Goal: Information Seeking & Learning: Learn about a topic

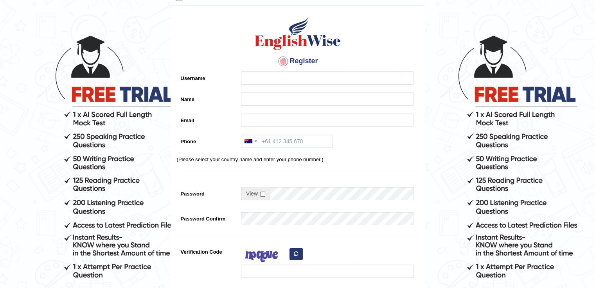
scroll to position [39, 0]
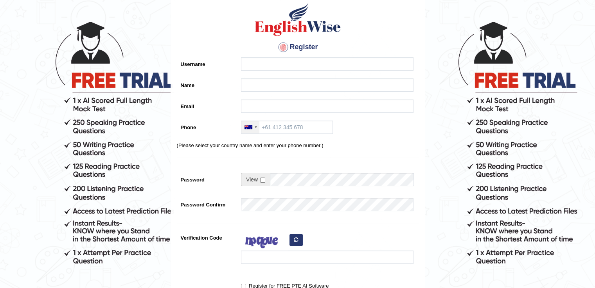
click at [251, 128] on div at bounding box center [248, 127] width 8 height 4
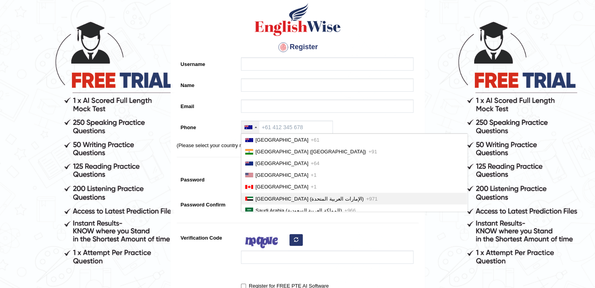
click at [283, 198] on span "United Arab Emirates (‫الإمارات العربية المتحدة‬‎)" at bounding box center [309, 199] width 108 height 6
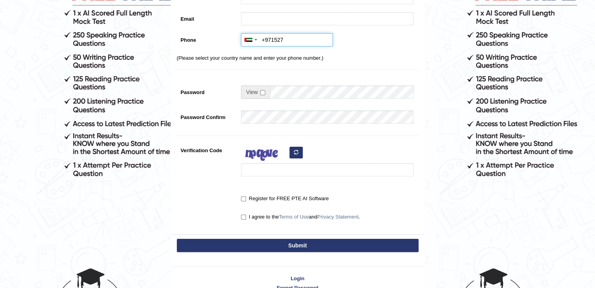
scroll to position [52, 0]
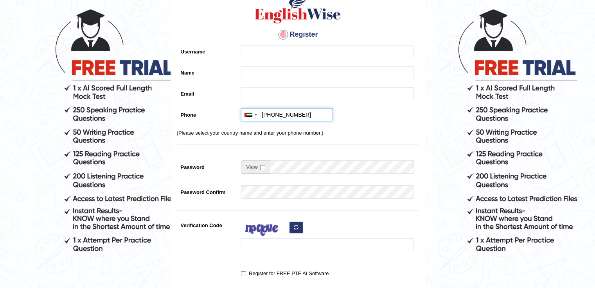
type input "+971527455153"
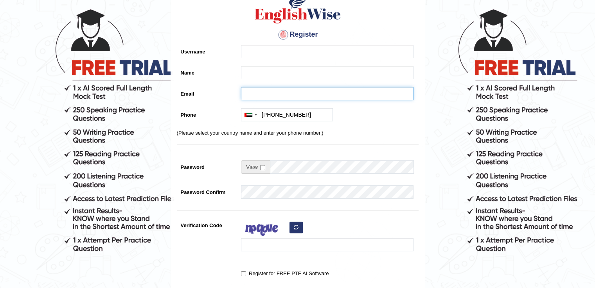
click at [281, 92] on input "Email" at bounding box center [327, 93] width 172 height 13
type input "engmi"
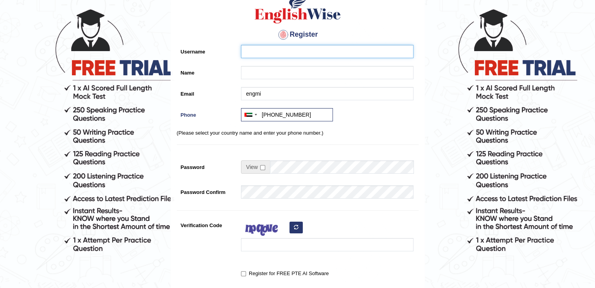
click at [268, 51] on input "Username" at bounding box center [327, 51] width 172 height 13
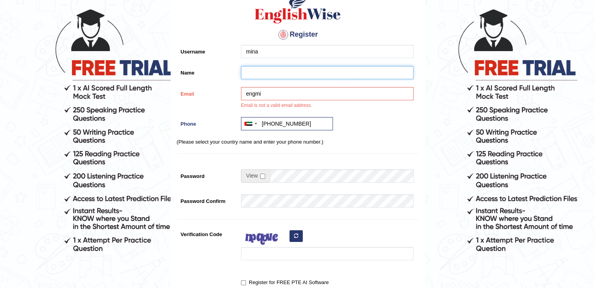
click at [266, 66] on input "Name" at bounding box center [327, 72] width 172 height 13
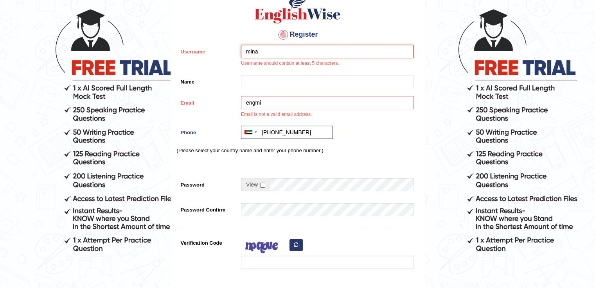
click at [270, 53] on input "mina" at bounding box center [327, 51] width 172 height 13
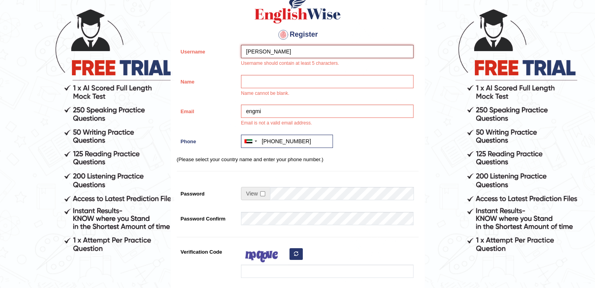
type input "mina daniel"
click at [269, 80] on input "Name" at bounding box center [327, 81] width 172 height 13
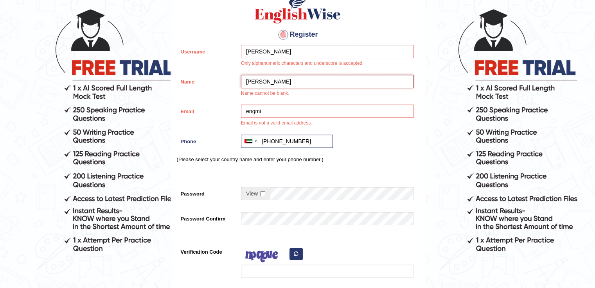
type input "mina daniel"
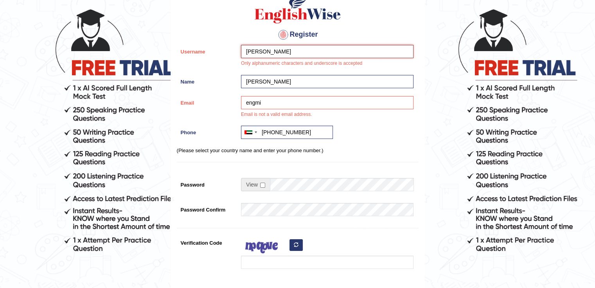
click at [281, 52] on input "mina daniel" at bounding box center [327, 51] width 172 height 13
click at [260, 54] on input "mina daniel" at bounding box center [327, 51] width 172 height 13
click at [247, 51] on input "mina Daniel" at bounding box center [327, 51] width 172 height 13
type input "[PERSON_NAME]"
click at [325, 80] on input "mina daniel" at bounding box center [327, 81] width 172 height 13
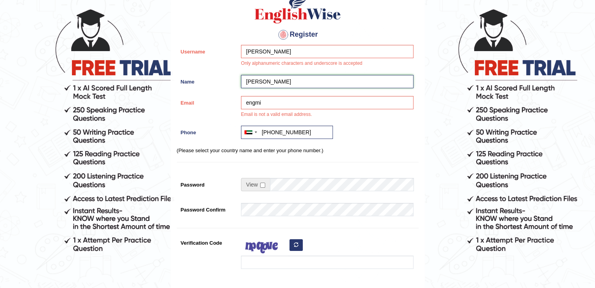
drag, startPoint x: 320, startPoint y: 79, endPoint x: 302, endPoint y: 75, distance: 18.3
click at [302, 75] on input "mina daniel" at bounding box center [327, 81] width 172 height 13
type input "m"
click at [296, 53] on input "[PERSON_NAME]" at bounding box center [327, 51] width 172 height 13
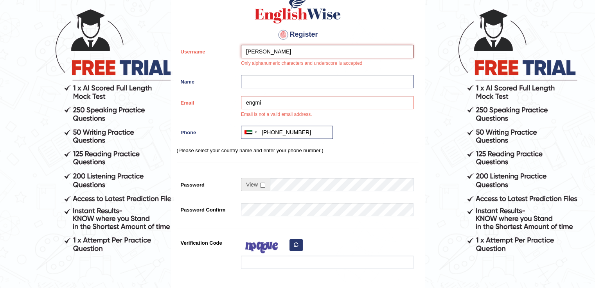
click at [296, 53] on input "[PERSON_NAME]" at bounding box center [327, 51] width 172 height 13
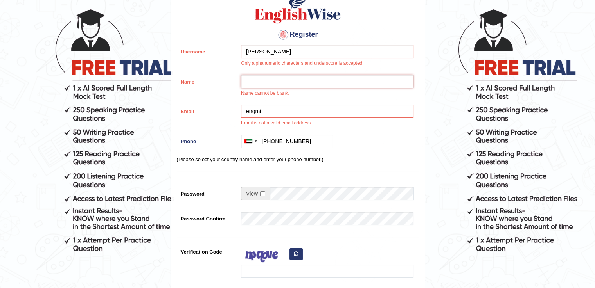
click at [281, 79] on input "Name" at bounding box center [327, 81] width 172 height 13
paste input "[PERSON_NAME]"
type input "[PERSON_NAME]"
click at [276, 111] on input "engmi" at bounding box center [327, 111] width 172 height 13
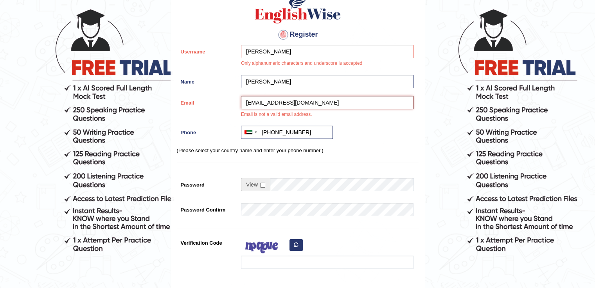
type input "engminadbishay@hotmail.com"
click at [264, 184] on input "checkbox" at bounding box center [262, 185] width 5 height 5
checkbox input "true"
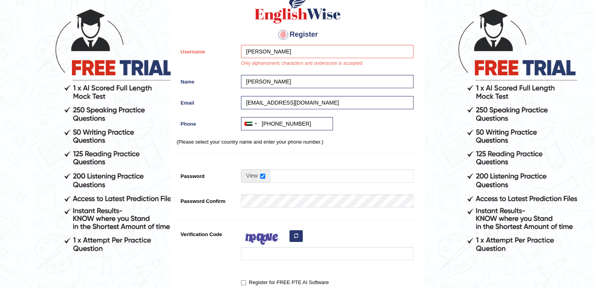
click at [262, 162] on div at bounding box center [325, 164] width 176 height 4
drag, startPoint x: 281, startPoint y: 175, endPoint x: 289, endPoint y: 176, distance: 8.0
click at [281, 175] on input "Password" at bounding box center [341, 176] width 143 height 13
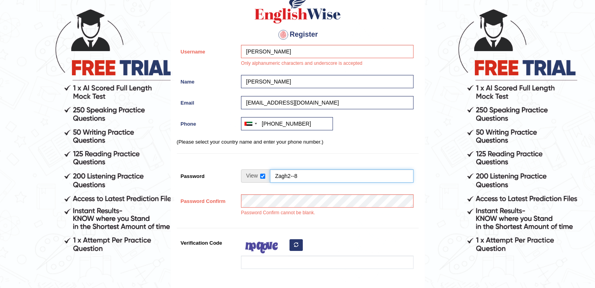
type input "Zagh2--8"
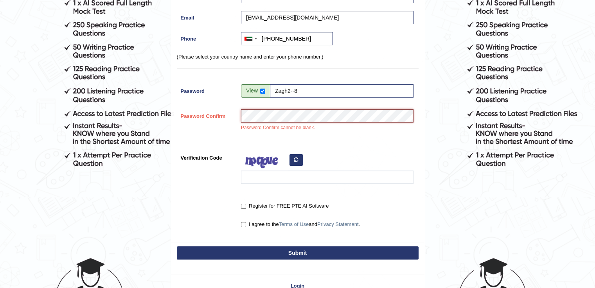
scroll to position [169, 0]
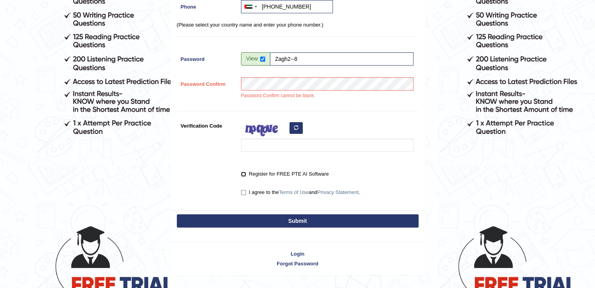
click at [242, 172] on input "Register for FREE PTE AI Software" at bounding box center [243, 174] width 5 height 5
checkbox input "true"
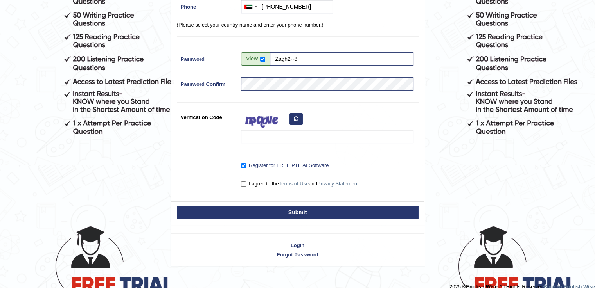
click at [247, 184] on label "I agree to the Terms of Use and Privacy Statement ." at bounding box center [300, 184] width 119 height 8
click at [246, 184] on input "I agree to the Terms of Use and Privacy Statement ." at bounding box center [243, 184] width 5 height 5
checkbox input "true"
click at [252, 220] on div "Submit" at bounding box center [297, 213] width 253 height 23
click at [254, 212] on button "Submit" at bounding box center [298, 212] width 242 height 13
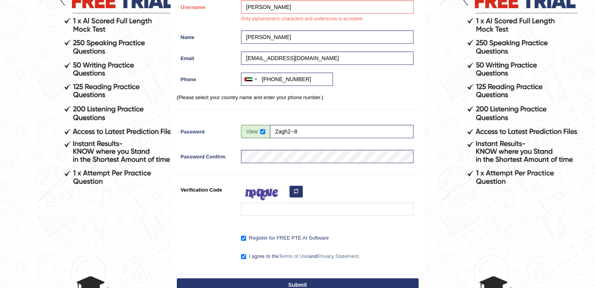
scroll to position [41, 0]
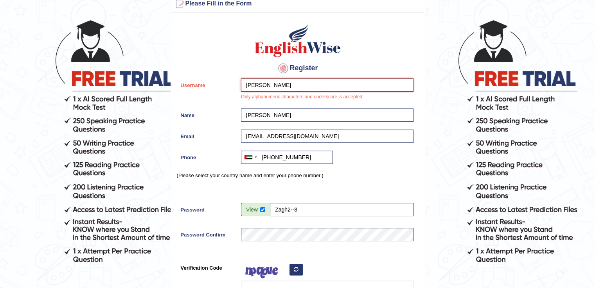
click at [260, 86] on input "Mina Daniel" at bounding box center [327, 85] width 172 height 13
type input "Mina_Daniel"
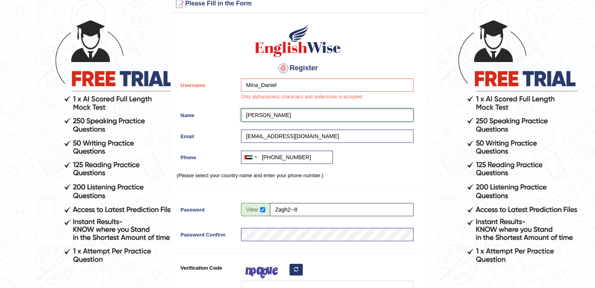
click at [295, 120] on input "Mina Daniel" at bounding box center [327, 115] width 172 height 13
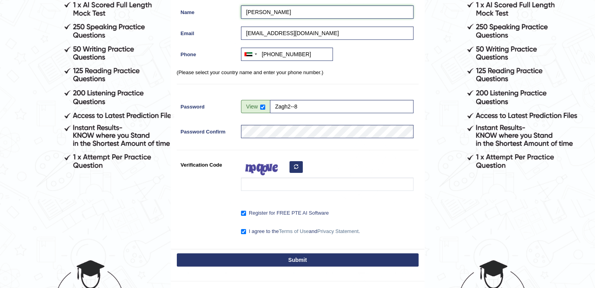
scroll to position [192, 0]
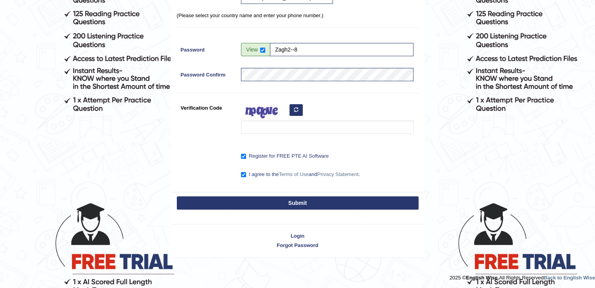
click at [281, 200] on button "Submit" at bounding box center [298, 203] width 242 height 13
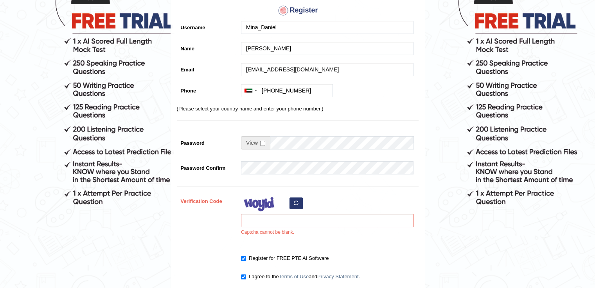
scroll to position [117, 0]
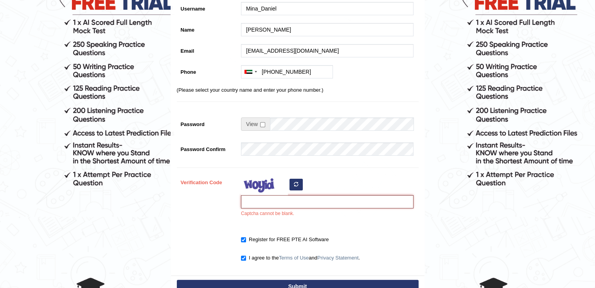
click at [294, 203] on input "Verification Code" at bounding box center [327, 201] width 172 height 13
click at [297, 182] on icon "button" at bounding box center [296, 184] width 5 height 5
click at [290, 203] on input "Verification Code" at bounding box center [327, 201] width 172 height 13
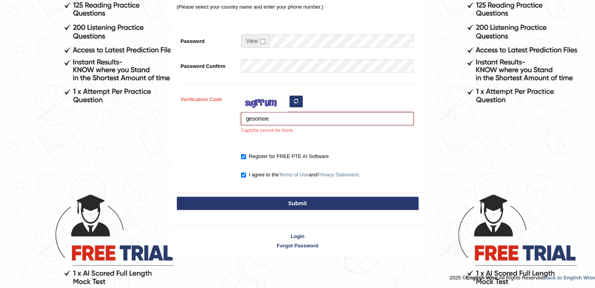
type input "gesomoe"
click at [272, 204] on button "Submit" at bounding box center [298, 203] width 242 height 13
type input "+971527455153"
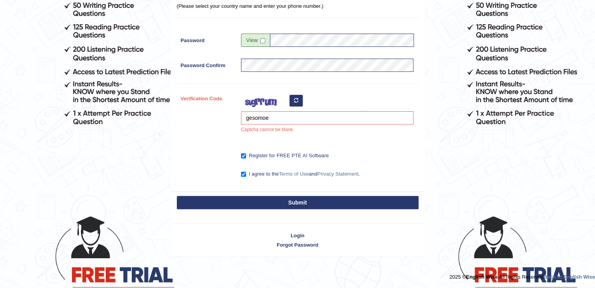
scroll to position [178, 0]
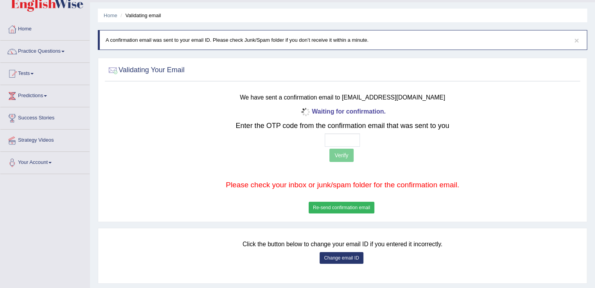
scroll to position [39, 0]
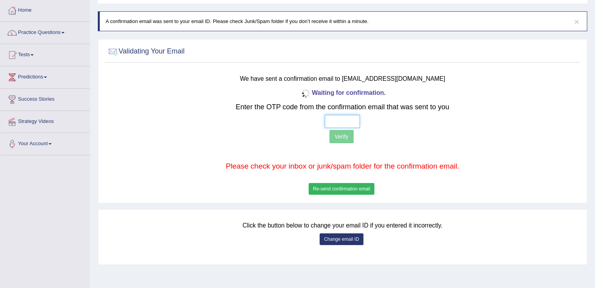
click at [340, 122] on input "text" at bounding box center [341, 121] width 35 height 13
type input "8 6 0 6"
click at [347, 137] on button "Verify" at bounding box center [341, 136] width 24 height 13
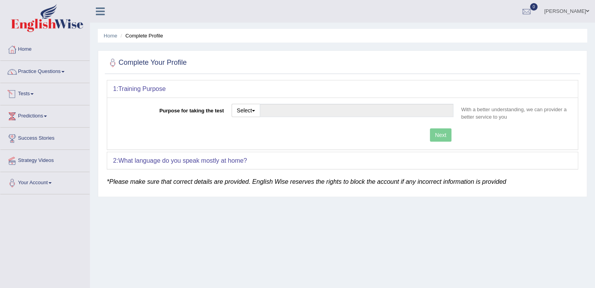
click at [29, 93] on link "Tests" at bounding box center [44, 93] width 89 height 20
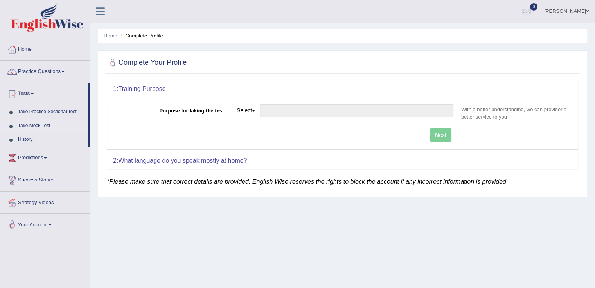
click at [37, 127] on link "Take Mock Test" at bounding box center [50, 126] width 73 height 14
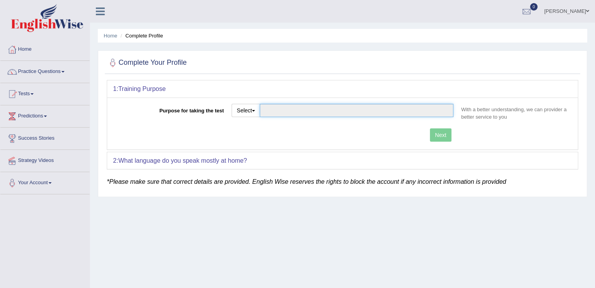
click at [275, 111] on input "Purpose for taking the test" at bounding box center [356, 110] width 193 height 13
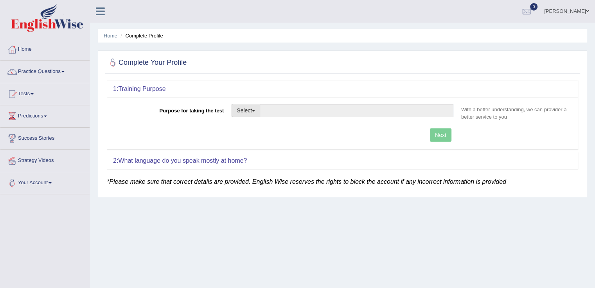
click at [252, 112] on button "Select" at bounding box center [245, 110] width 29 height 13
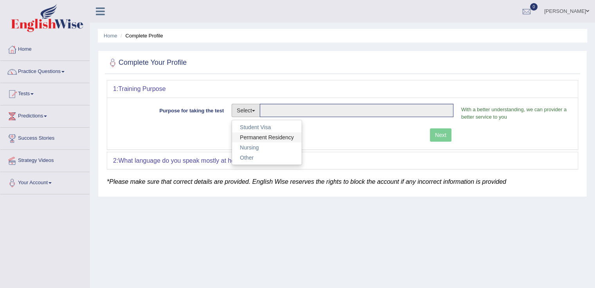
click at [274, 136] on link "Permanent Residency" at bounding box center [267, 138] width 70 height 10
type input "Permanent Residency"
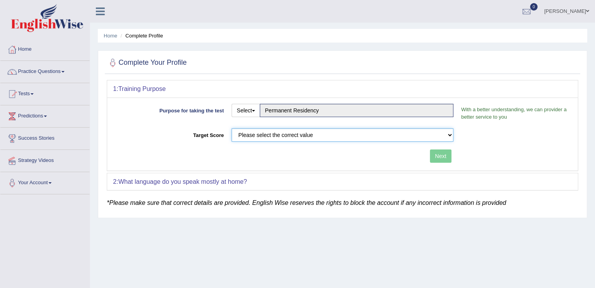
click at [321, 134] on select "Please select the correct value 50 (6 bands) 58 (6.5 bands) 65 (7 bands) 79 (8 …" at bounding box center [342, 135] width 222 height 13
select select "65"
click at [231, 129] on select "Please select the correct value 50 (6 bands) 58 (6.5 bands) 65 (7 bands) 79 (8 …" at bounding box center [342, 135] width 222 height 13
click at [64, 72] on span at bounding box center [62, 72] width 3 height 2
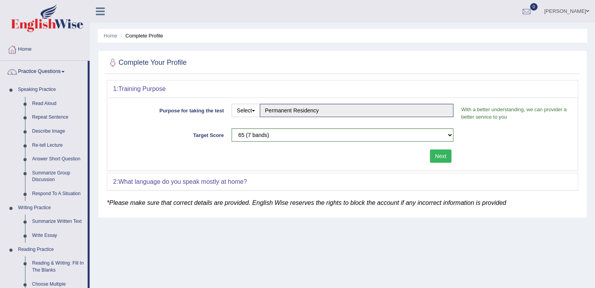
click at [64, 72] on span at bounding box center [62, 72] width 3 height 2
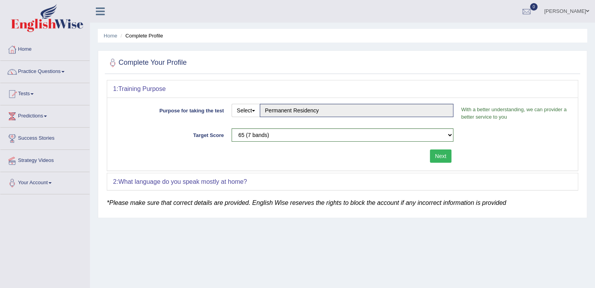
click at [100, 13] on icon at bounding box center [100, 11] width 9 height 10
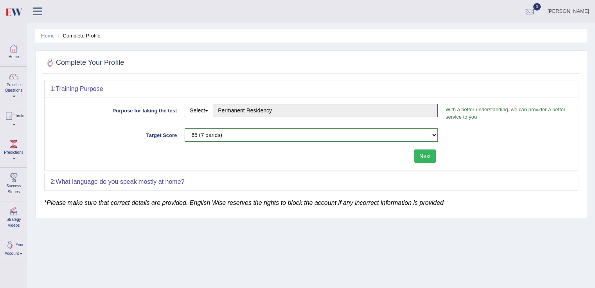
click at [38, 11] on icon at bounding box center [37, 11] width 9 height 10
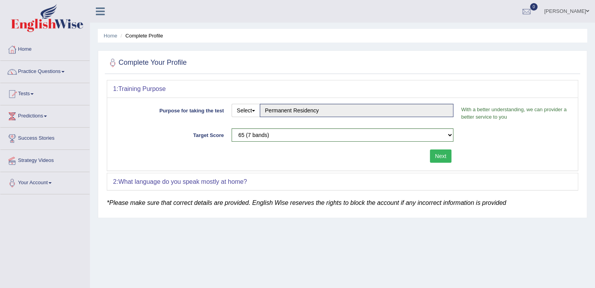
click at [442, 155] on button "Next" at bounding box center [440, 156] width 21 height 13
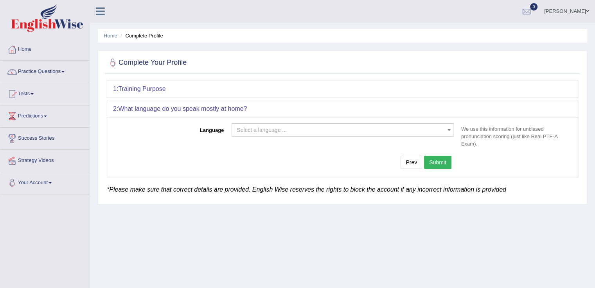
click at [327, 129] on span "Select a language ..." at bounding box center [339, 130] width 207 height 8
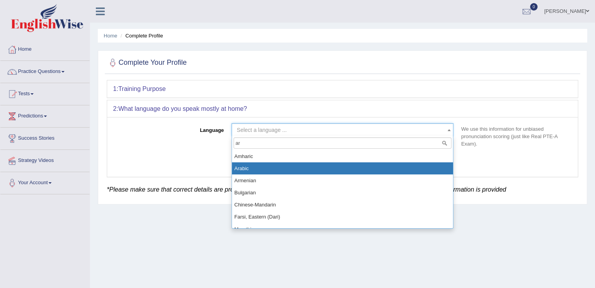
type input "ar"
select select "Arabic"
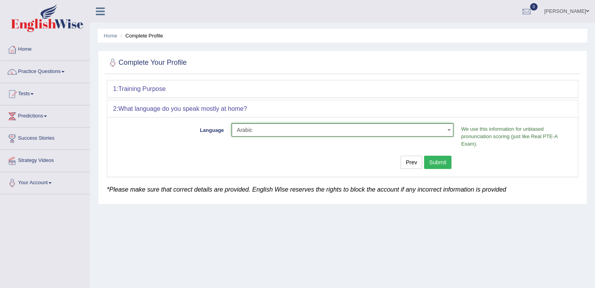
click at [437, 164] on button "Submit" at bounding box center [437, 162] width 27 height 13
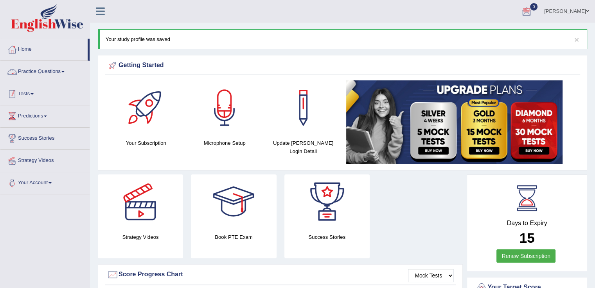
click at [32, 91] on link "Tests" at bounding box center [44, 93] width 89 height 20
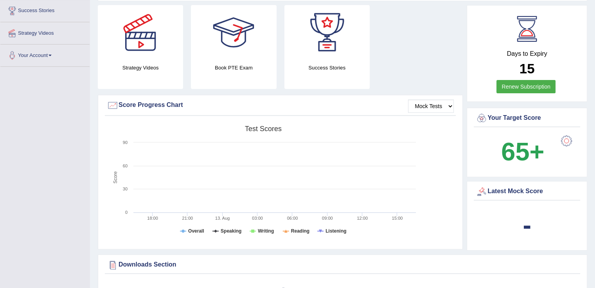
scroll to position [156, 0]
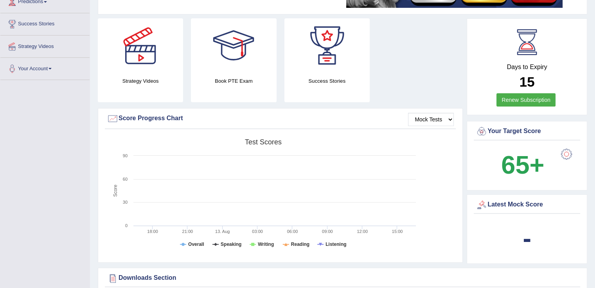
click at [235, 48] on div at bounding box center [233, 45] width 55 height 55
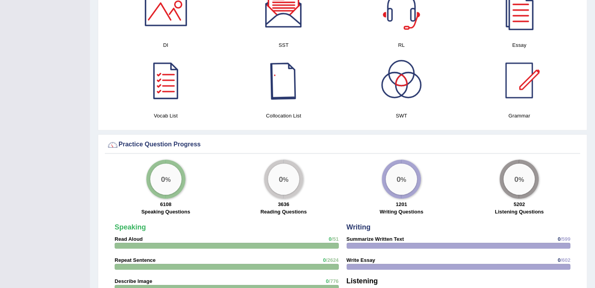
scroll to position [469, 0]
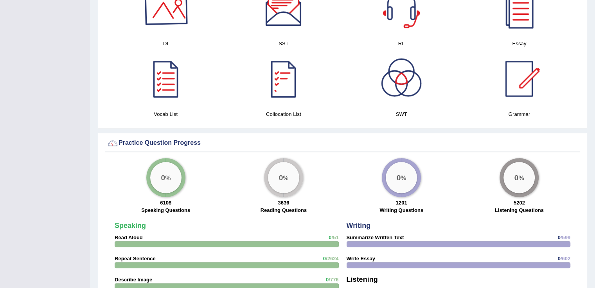
click at [153, 20] on div at bounding box center [165, 8] width 55 height 55
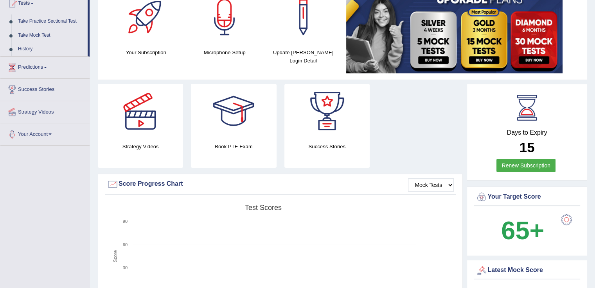
scroll to position [0, 0]
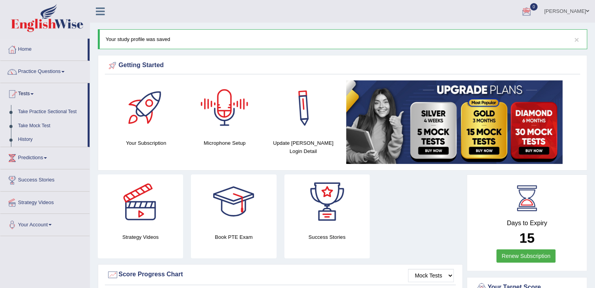
click at [175, 36] on div "× Your study profile was saved" at bounding box center [342, 39] width 489 height 20
click at [173, 42] on div "× Your study profile was saved" at bounding box center [342, 39] width 489 height 20
click at [62, 71] on link "Practice Questions" at bounding box center [44, 71] width 89 height 20
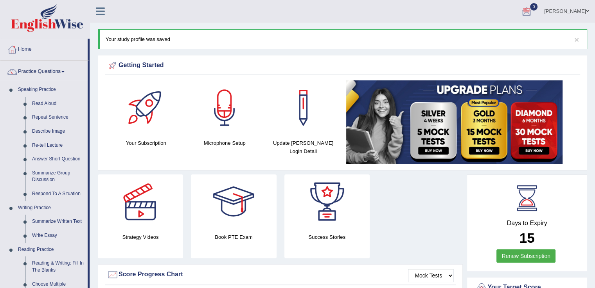
click at [62, 71] on link "Practice Questions" at bounding box center [43, 71] width 87 height 20
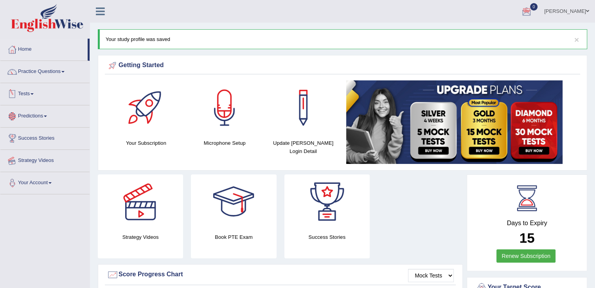
click at [49, 181] on link "Your Account" at bounding box center [44, 182] width 89 height 20
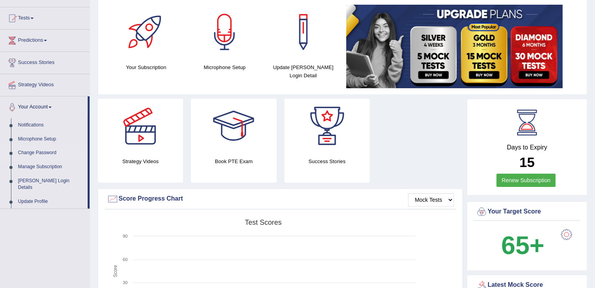
scroll to position [78, 0]
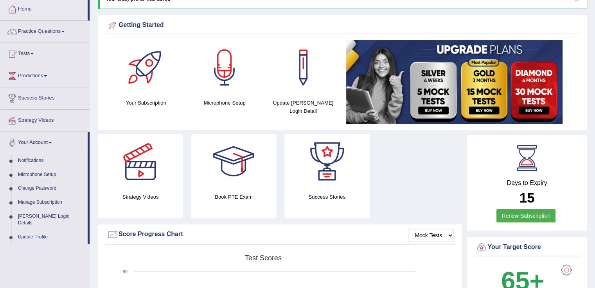
scroll to position [0, 0]
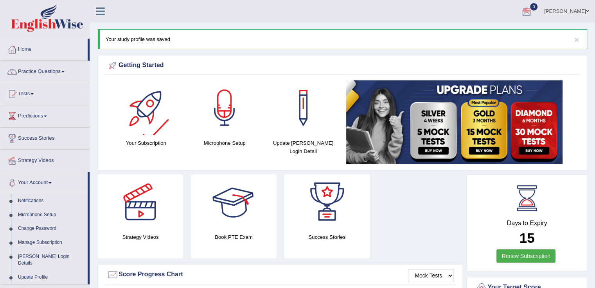
click at [103, 11] on icon at bounding box center [100, 11] width 9 height 10
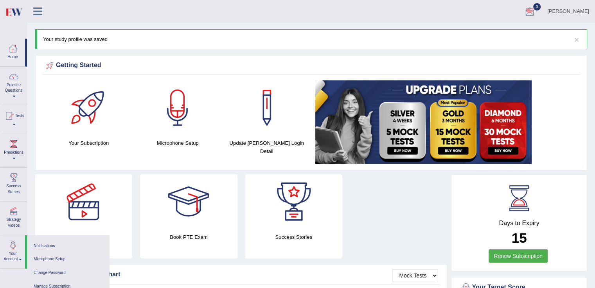
click at [34, 10] on icon at bounding box center [37, 11] width 9 height 10
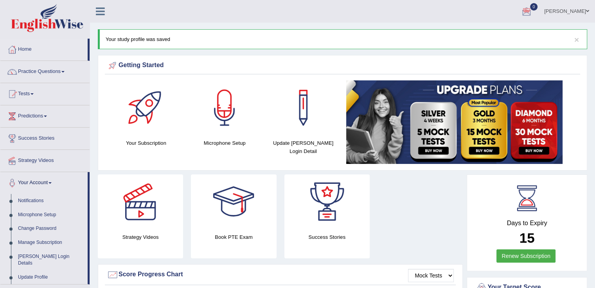
click at [35, 10] on img at bounding box center [47, 18] width 72 height 28
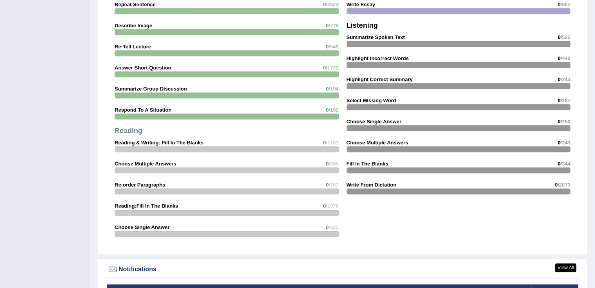
scroll to position [588, 0]
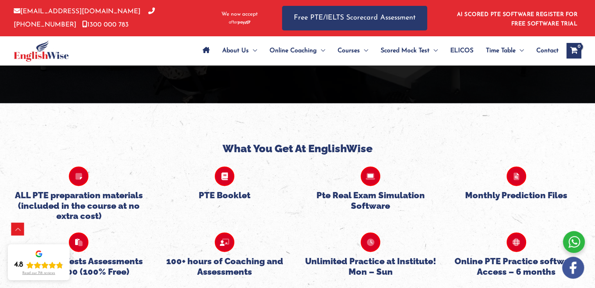
scroll to position [1786, 0]
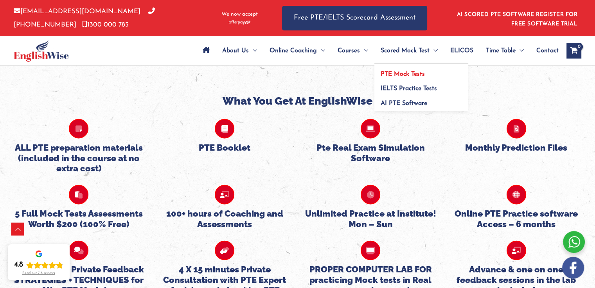
click at [402, 75] on span "PTE Mock Tests" at bounding box center [402, 74] width 44 height 6
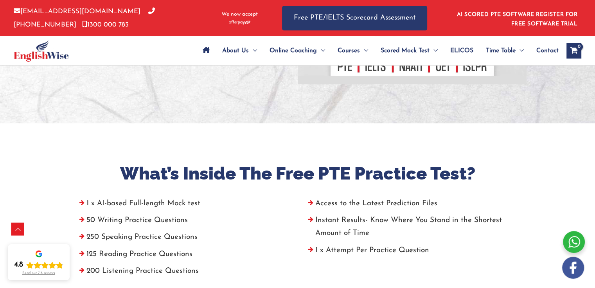
scroll to position [210, 0]
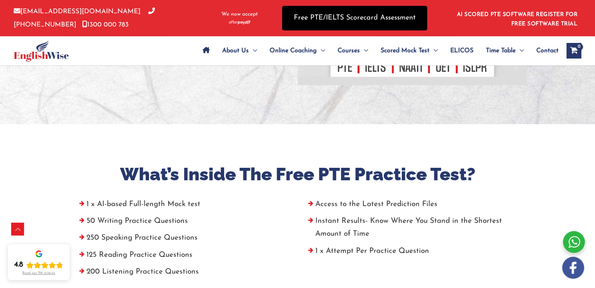
click at [410, 20] on link "Free PTE/IELTS Scorecard Assessment" at bounding box center [354, 18] width 145 height 25
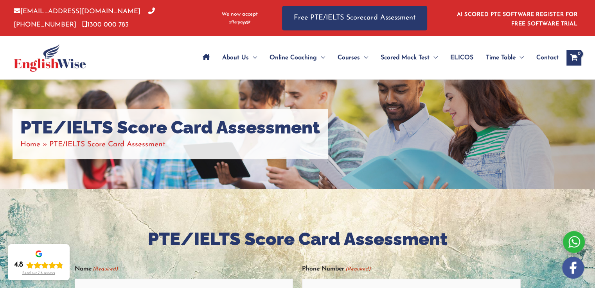
click at [76, 62] on img at bounding box center [50, 58] width 72 height 28
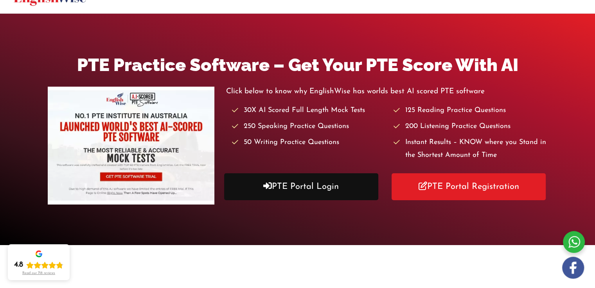
click at [324, 188] on link "PTE Portal Login" at bounding box center [301, 187] width 154 height 27
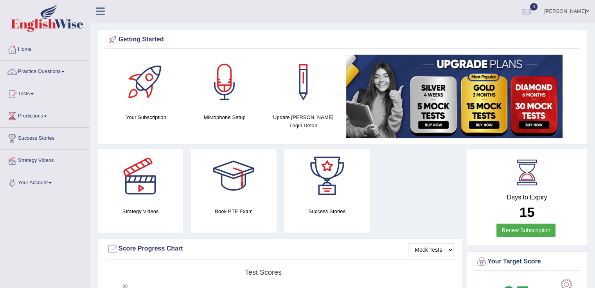
click at [55, 25] on img at bounding box center [47, 18] width 72 height 28
click at [566, 11] on link "[PERSON_NAME]" at bounding box center [566, 10] width 57 height 20
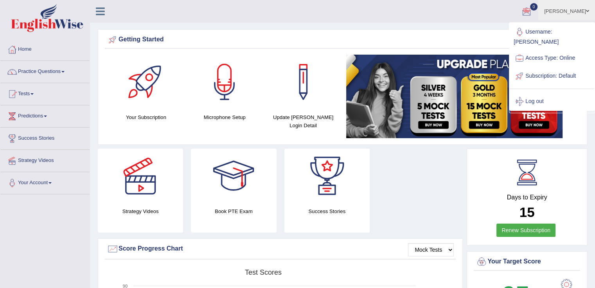
click at [444, 22] on ul "Mina Daniel Toggle navigation Username: Mina_Daniel Access Type: Online Subscri…" at bounding box center [417, 11] width 353 height 22
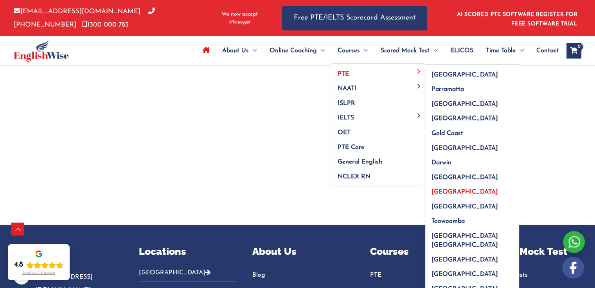
scroll to position [2645, 0]
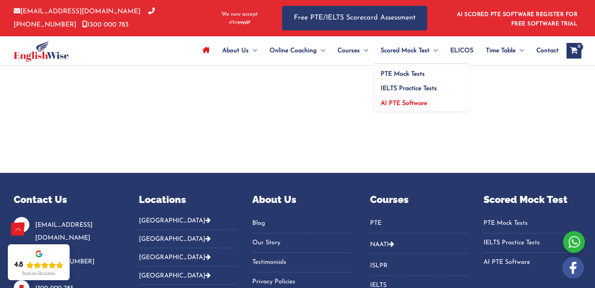
click at [421, 100] on span "AI PTE Software" at bounding box center [403, 103] width 47 height 6
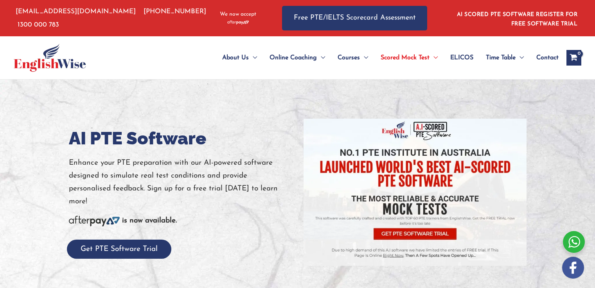
scroll to position [8, 0]
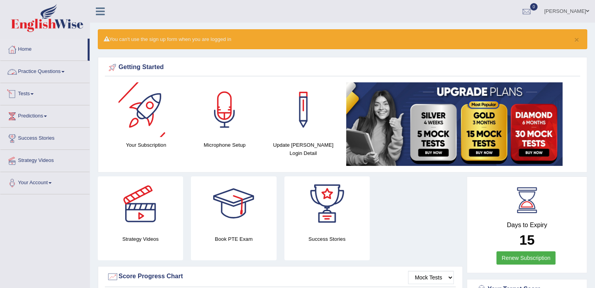
click at [69, 72] on link "Practice Questions" at bounding box center [44, 71] width 89 height 20
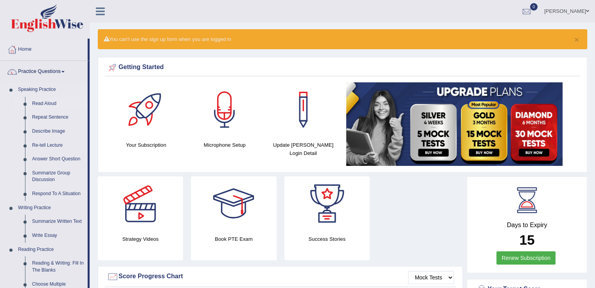
click at [45, 102] on link "Read Aloud" at bounding box center [58, 104] width 59 height 14
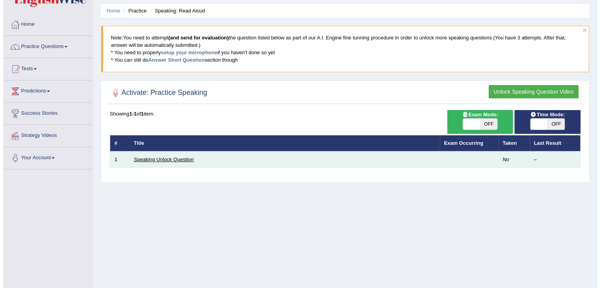
scroll to position [39, 0]
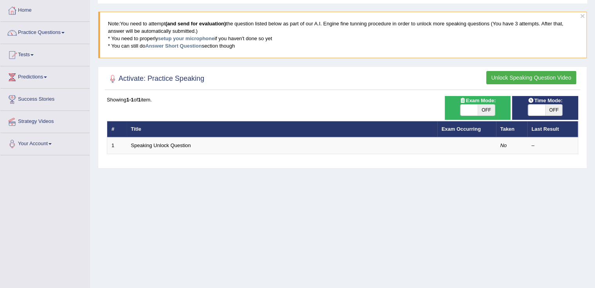
click at [485, 115] on span "OFF" at bounding box center [485, 110] width 17 height 11
checkbox input "true"
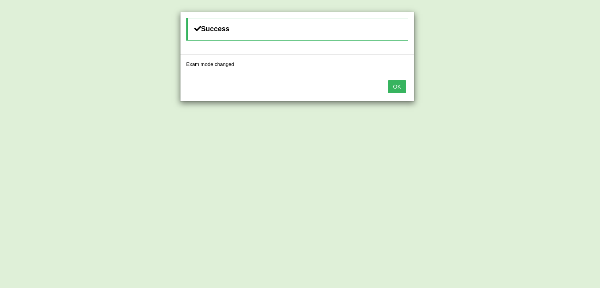
click at [386, 87] on div "OK" at bounding box center [298, 87] width 234 height 27
click at [391, 87] on button "OK" at bounding box center [397, 86] width 18 height 13
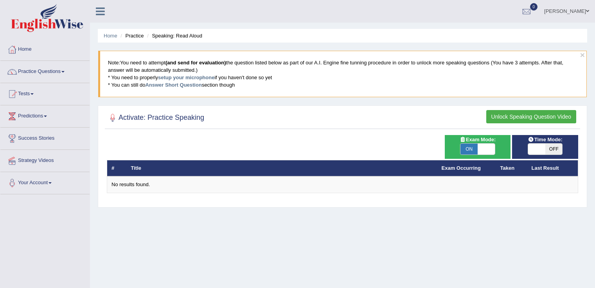
click at [546, 144] on span "OFF" at bounding box center [553, 149] width 17 height 11
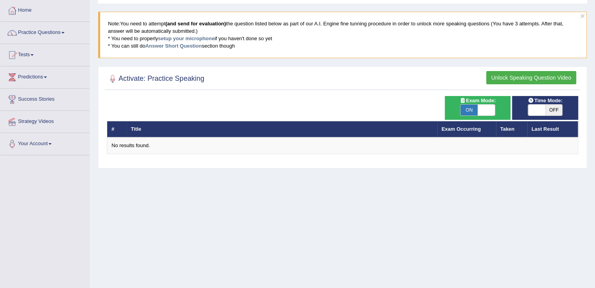
checkbox input "true"
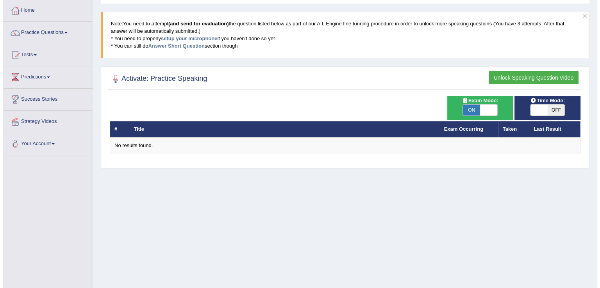
scroll to position [39, 0]
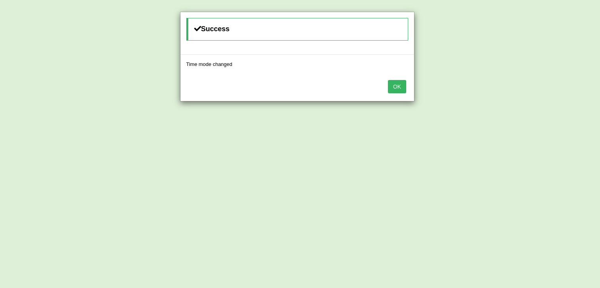
click at [398, 85] on button "OK" at bounding box center [397, 86] width 18 height 13
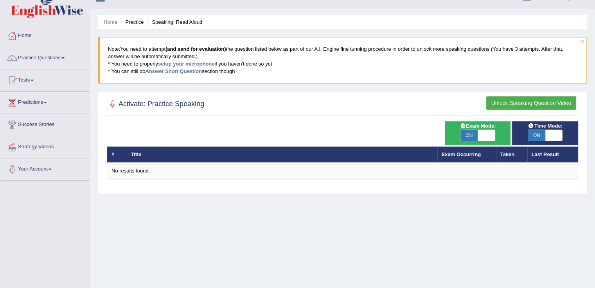
scroll to position [0, 0]
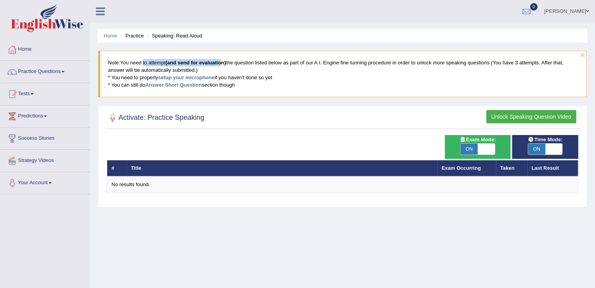
drag, startPoint x: 141, startPoint y: 60, endPoint x: 224, endPoint y: 62, distance: 82.1
click at [224, 62] on blockquote "Note: You need to attempt (and send for evaluation) the question listed below a…" at bounding box center [342, 74] width 488 height 46
click at [133, 170] on th "Title" at bounding box center [282, 168] width 310 height 16
click at [53, 74] on link "Practice Questions" at bounding box center [44, 71] width 89 height 20
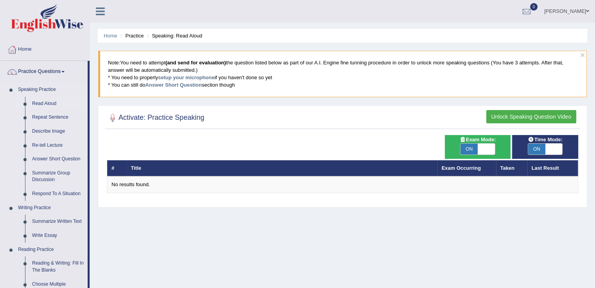
click at [43, 104] on link "Read Aloud" at bounding box center [58, 104] width 59 height 14
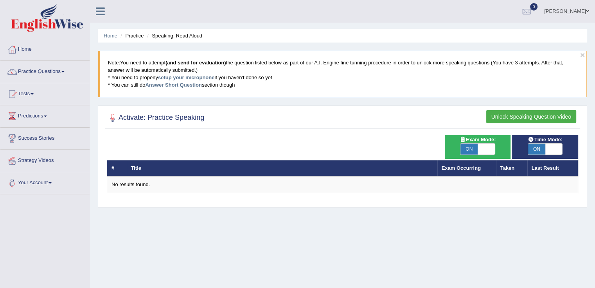
click at [174, 116] on h2 "Activate: Practice Speaking" at bounding box center [155, 118] width 97 height 12
click at [131, 167] on th "Title" at bounding box center [282, 168] width 310 height 16
click at [191, 76] on link "setup your microphone" at bounding box center [186, 78] width 56 height 6
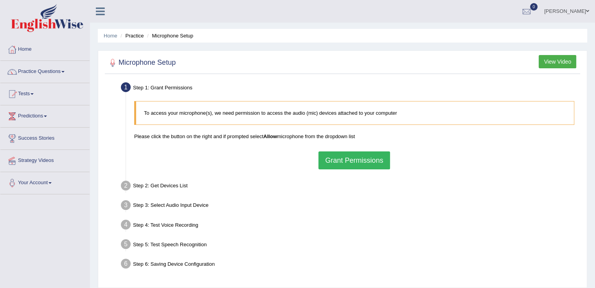
click at [346, 162] on button "Grant Permissions" at bounding box center [353, 161] width 71 height 18
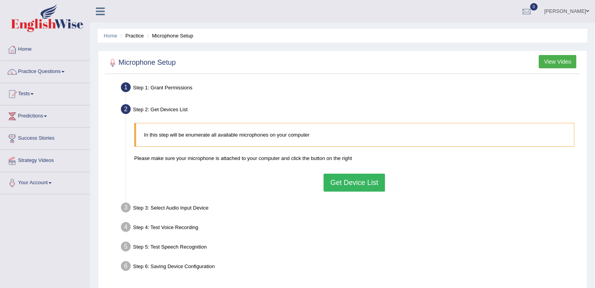
click at [351, 186] on button "Get Device List" at bounding box center [353, 183] width 61 height 18
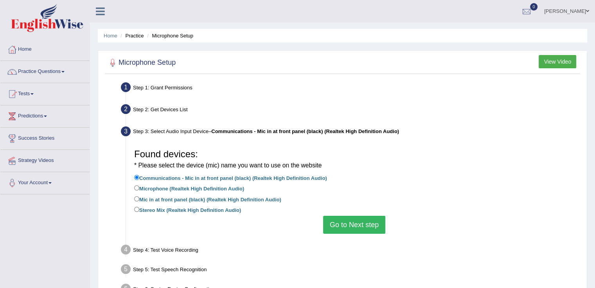
click at [349, 227] on button "Go to Next step" at bounding box center [354, 225] width 62 height 18
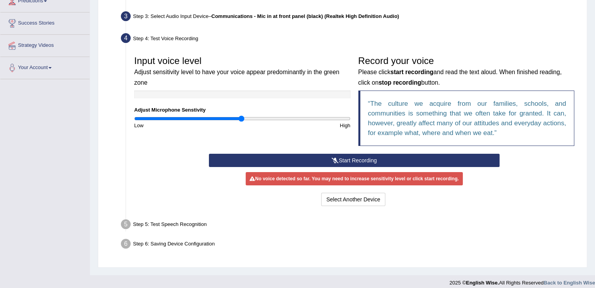
scroll to position [117, 0]
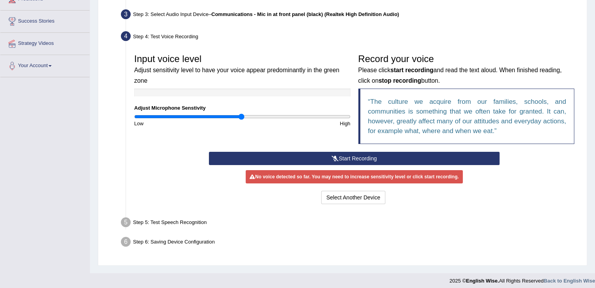
click at [320, 160] on button "Start Recording" at bounding box center [354, 158] width 290 height 13
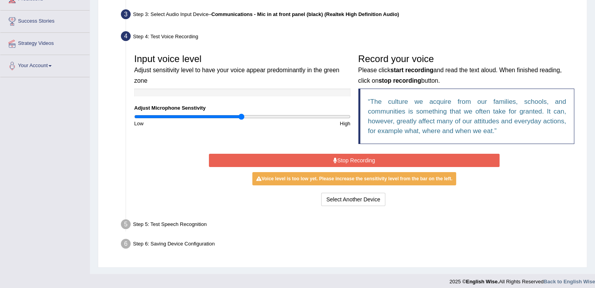
click at [333, 158] on icon at bounding box center [335, 160] width 4 height 5
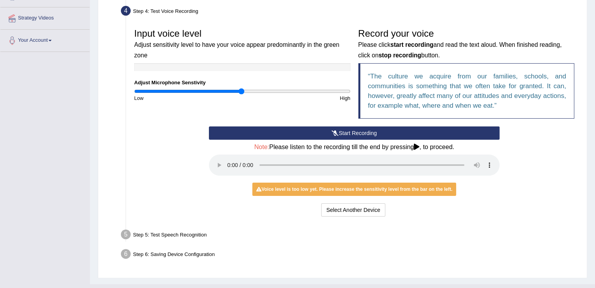
scroll to position [158, 0]
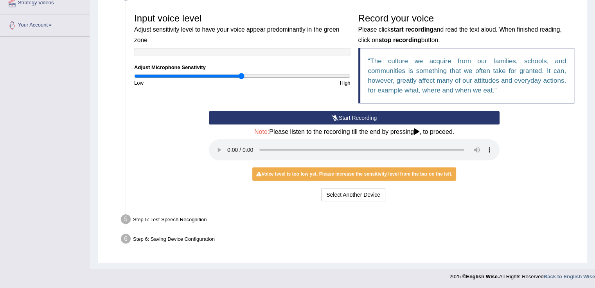
click at [478, 220] on div "Step 5: Test Speech Recognition" at bounding box center [350, 220] width 466 height 17
click at [324, 117] on button "Start Recording" at bounding box center [354, 117] width 290 height 13
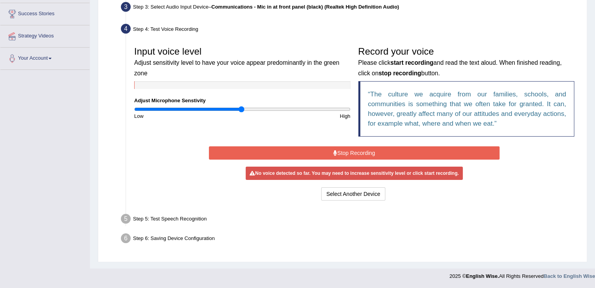
scroll to position [122, 0]
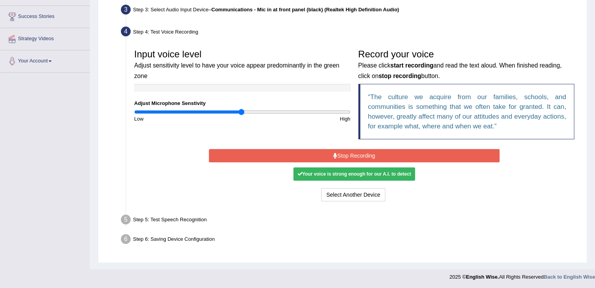
click at [333, 156] on icon at bounding box center [335, 155] width 4 height 5
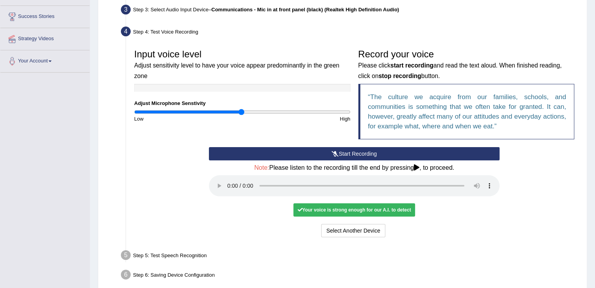
click at [322, 210] on div "Your voice is strong enough for our A.I. to detect" at bounding box center [353, 210] width 121 height 13
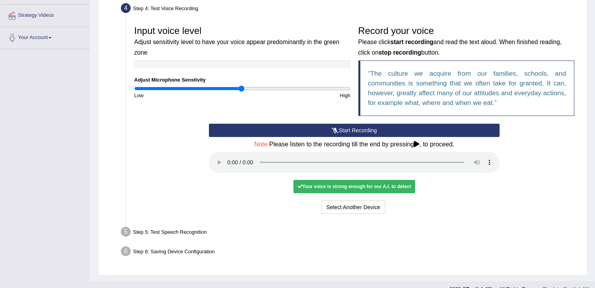
scroll to position [158, 0]
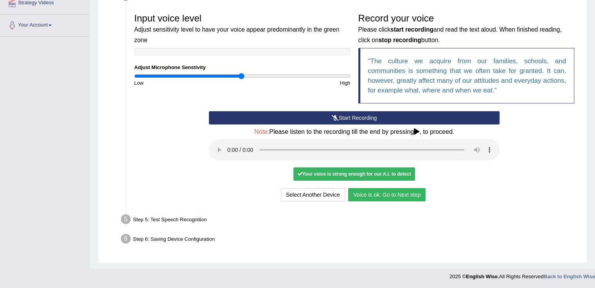
click at [380, 196] on button "Voice is ok. Go to Next step" at bounding box center [386, 194] width 77 height 13
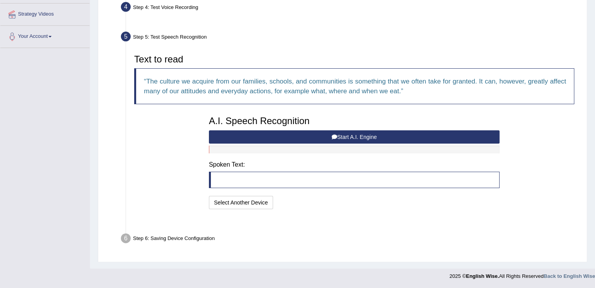
scroll to position [127, 0]
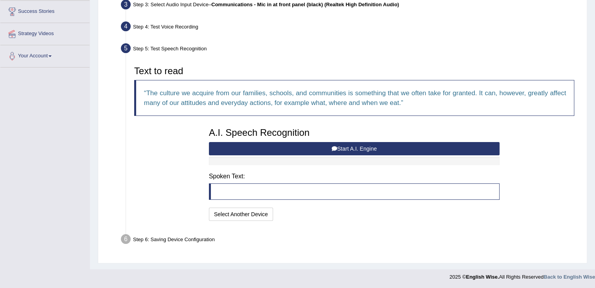
click at [308, 146] on button "Start A.I. Engine" at bounding box center [354, 148] width 290 height 13
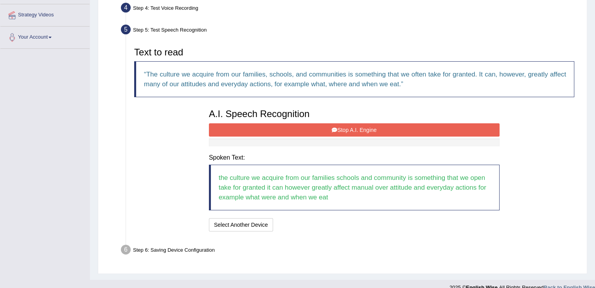
scroll to position [156, 0]
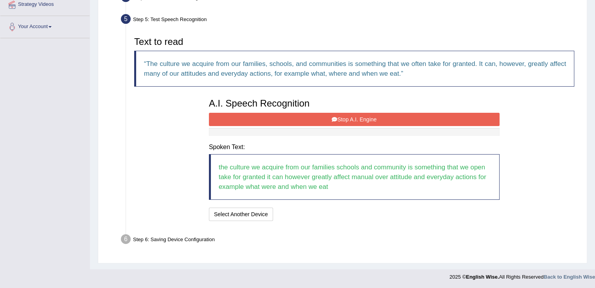
click at [319, 114] on button "Stop A.I. Engine" at bounding box center [354, 119] width 290 height 13
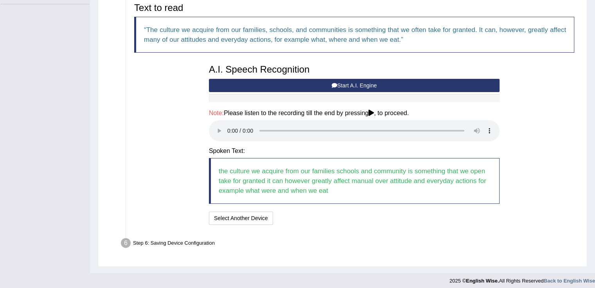
scroll to position [194, 0]
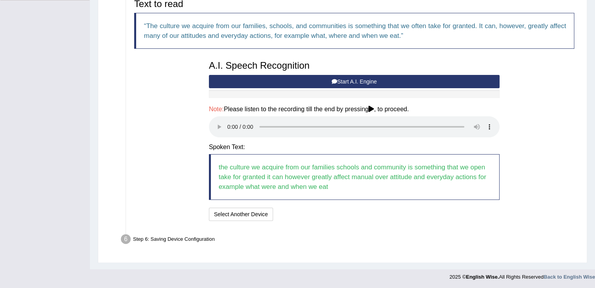
click at [355, 82] on button "Start A.I. Engine" at bounding box center [354, 81] width 290 height 13
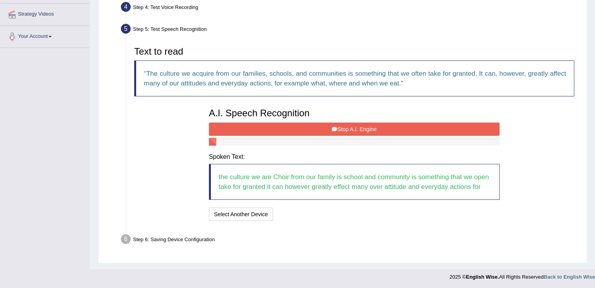
scroll to position [156, 0]
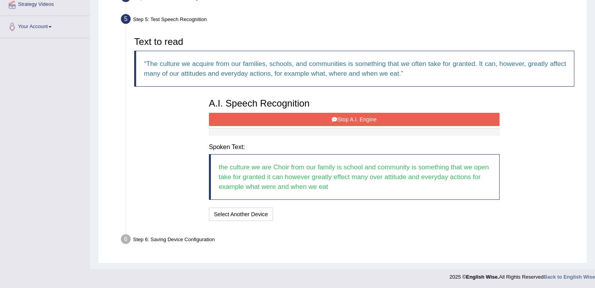
click at [393, 122] on button "Stop A.I. Engine" at bounding box center [354, 119] width 290 height 13
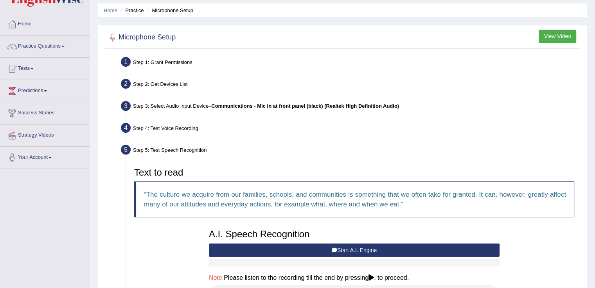
scroll to position [0, 0]
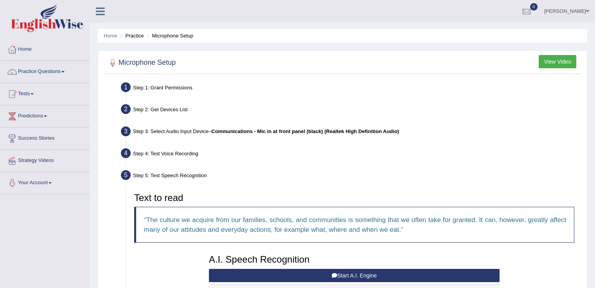
click at [134, 35] on li "Practice" at bounding box center [130, 35] width 25 height 7
click at [170, 33] on li "Microphone Setup" at bounding box center [169, 35] width 48 height 7
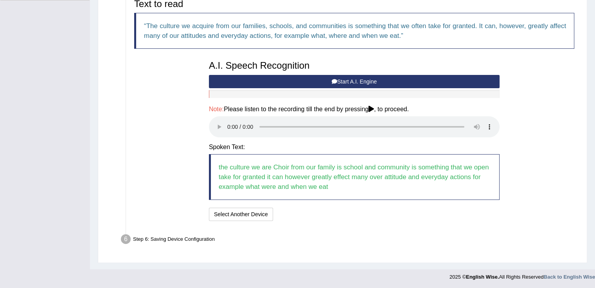
click at [279, 85] on button "Start A.I. Engine" at bounding box center [354, 81] width 290 height 13
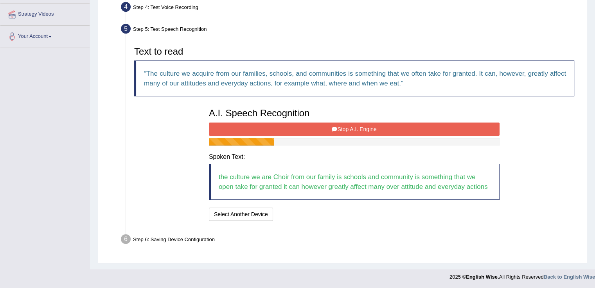
scroll to position [156, 0]
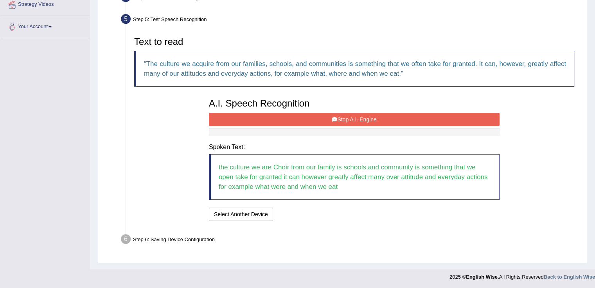
click at [238, 115] on button "Stop A.I. Engine" at bounding box center [354, 119] width 290 height 13
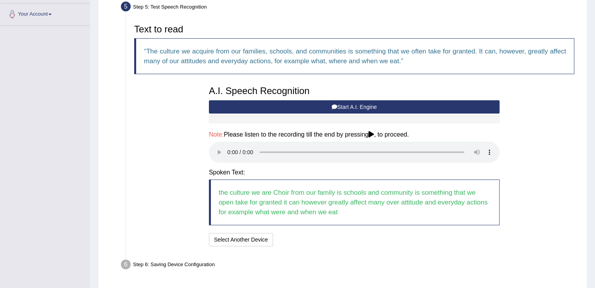
scroll to position [155, 0]
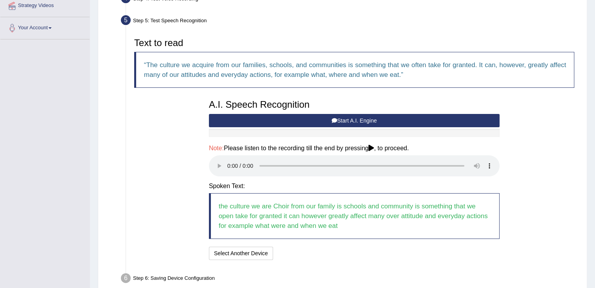
click at [136, 277] on div "Step 6: Saving Device Configuration" at bounding box center [350, 279] width 466 height 17
click at [233, 256] on button "Select Another Device" at bounding box center [241, 253] width 64 height 13
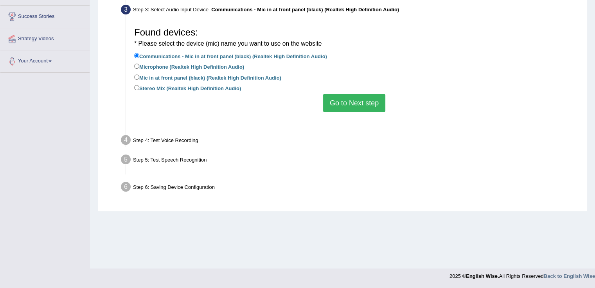
scroll to position [122, 0]
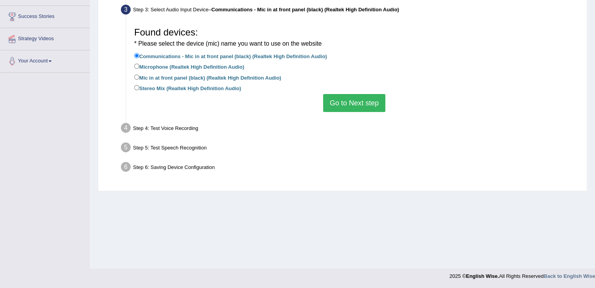
click at [369, 100] on button "Go to Next step" at bounding box center [354, 103] width 62 height 18
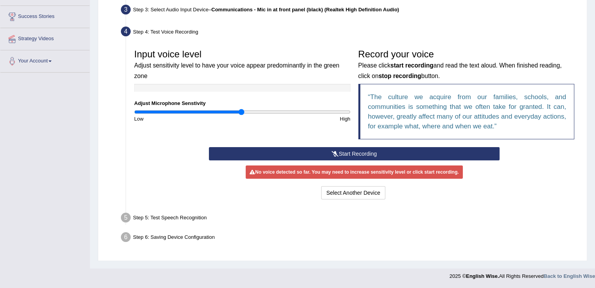
click at [325, 157] on button "Start Recording" at bounding box center [354, 153] width 290 height 13
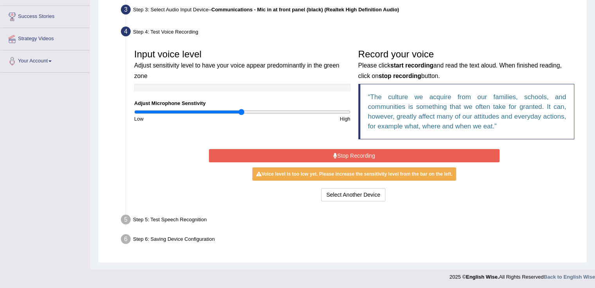
click at [323, 158] on button "Stop Recording" at bounding box center [354, 155] width 290 height 13
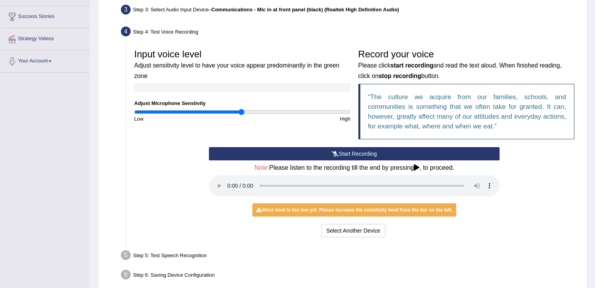
click at [310, 154] on button "Start Recording" at bounding box center [354, 153] width 290 height 13
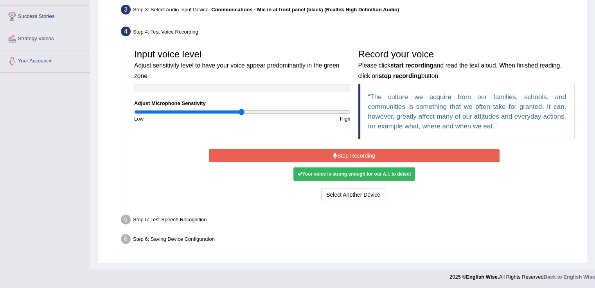
click at [337, 156] on button "Stop Recording" at bounding box center [354, 155] width 290 height 13
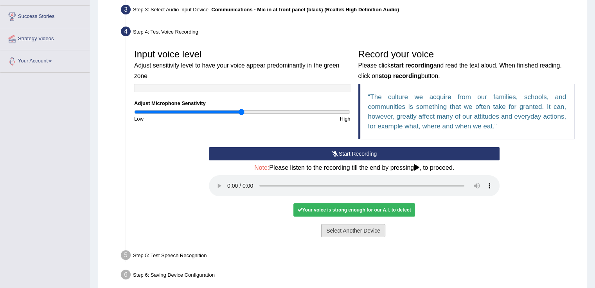
click at [337, 226] on button "Select Another Device" at bounding box center [353, 230] width 64 height 13
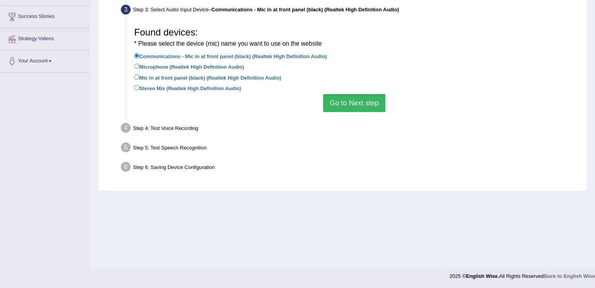
click at [333, 92] on li "Stereo Mix (Realtek High Definition Audio)" at bounding box center [354, 89] width 440 height 11
click at [336, 99] on button "Go to Next step" at bounding box center [354, 103] width 62 height 18
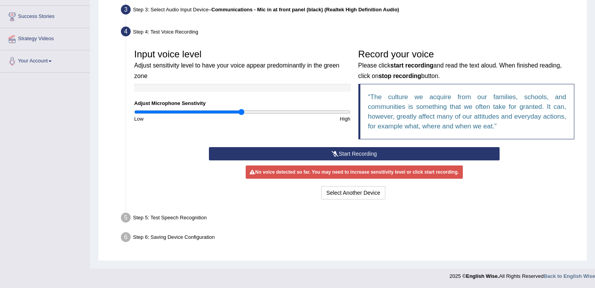
click at [310, 150] on button "Start Recording" at bounding box center [354, 153] width 290 height 13
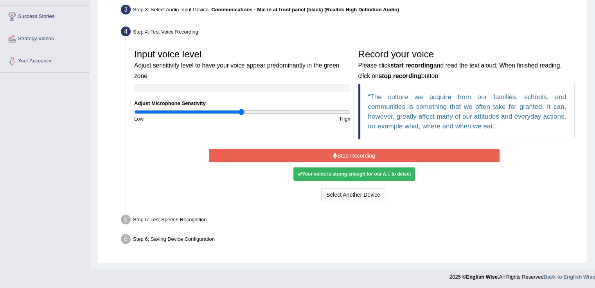
click at [314, 156] on button "Stop Recording" at bounding box center [354, 155] width 290 height 13
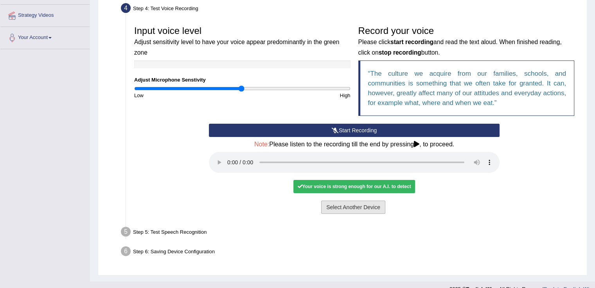
scroll to position [158, 0]
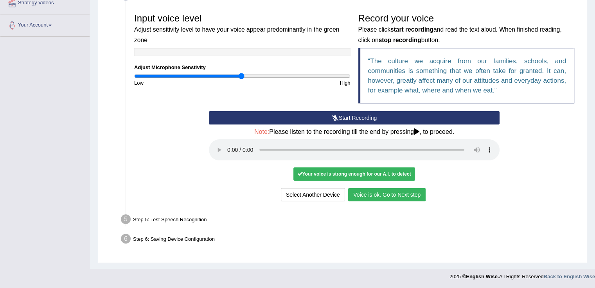
click at [389, 196] on button "Voice is ok. Go to Next step" at bounding box center [386, 194] width 77 height 13
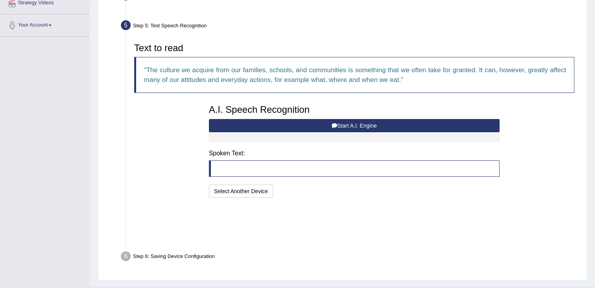
scroll to position [127, 0]
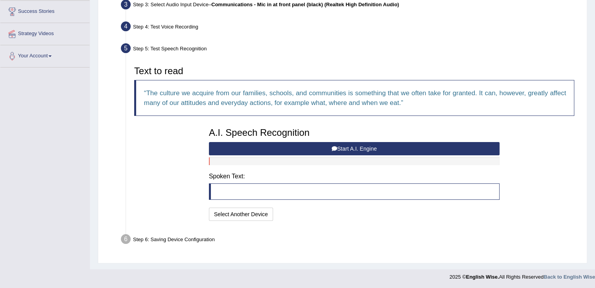
click at [301, 149] on button "Start A.I. Engine" at bounding box center [354, 148] width 290 height 13
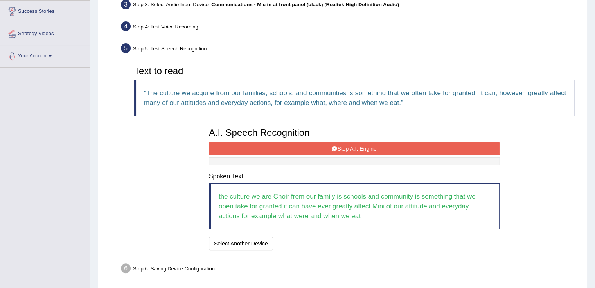
click at [244, 142] on button "Stop A.I. Engine" at bounding box center [354, 148] width 290 height 13
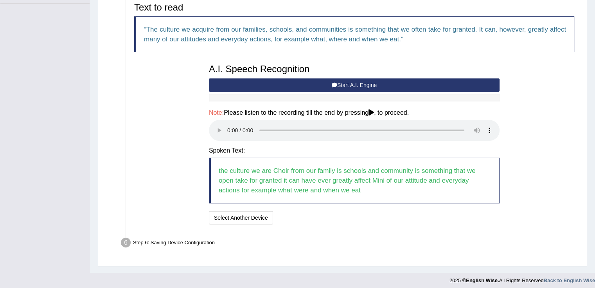
scroll to position [194, 0]
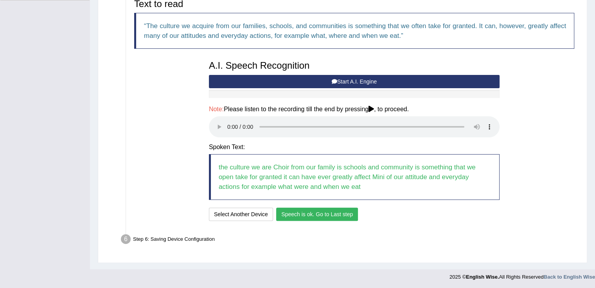
click at [292, 211] on button "Speech is ok. Go to Last step" at bounding box center [317, 214] width 82 height 13
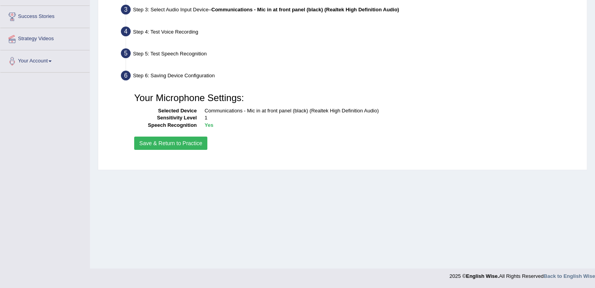
click at [176, 146] on button "Save & Return to Practice" at bounding box center [170, 143] width 73 height 13
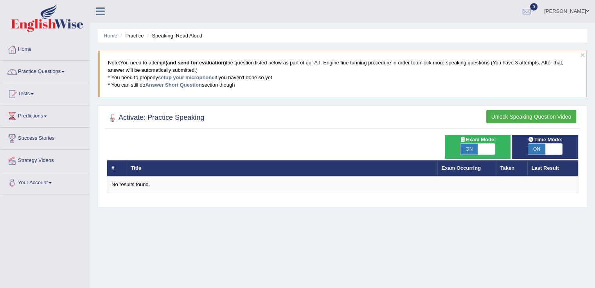
click at [139, 30] on ul "Home Practice Speaking: Read Aloud" at bounding box center [342, 36] width 489 height 14
drag, startPoint x: 141, startPoint y: 35, endPoint x: 150, endPoint y: 49, distance: 16.7
click at [141, 35] on li "Practice" at bounding box center [130, 35] width 25 height 7
click at [139, 162] on th "Title" at bounding box center [282, 168] width 310 height 16
click at [130, 171] on th "Title" at bounding box center [282, 168] width 310 height 16
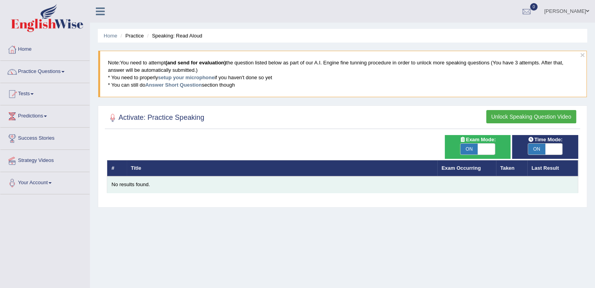
click at [136, 185] on div "No results found." at bounding box center [342, 184] width 462 height 7
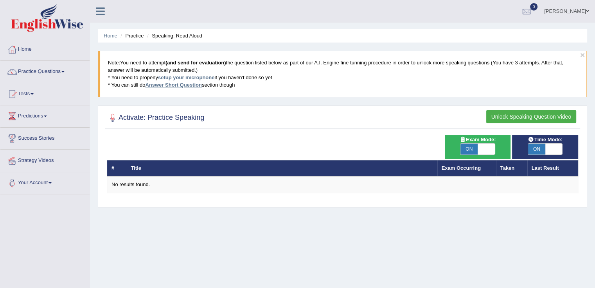
click at [192, 82] on link "Answer Short Question" at bounding box center [173, 85] width 56 height 6
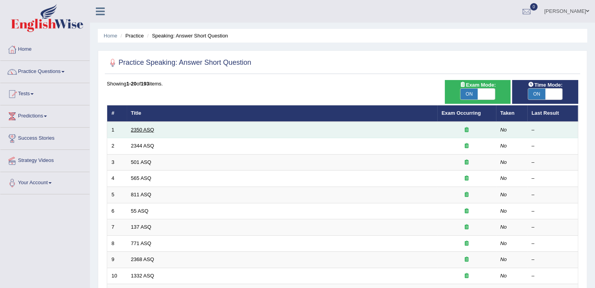
click at [152, 128] on link "2350 ASQ" at bounding box center [142, 130] width 23 height 6
